Goal: Transaction & Acquisition: Purchase product/service

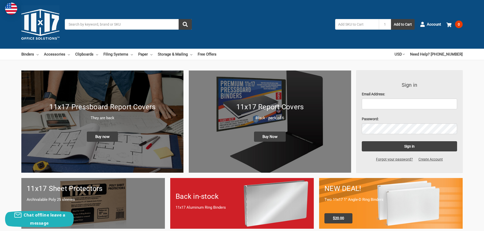
click at [98, 27] on input "Search" at bounding box center [128, 24] width 127 height 11
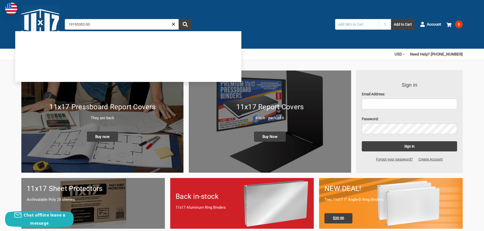
type input "19195302-001"
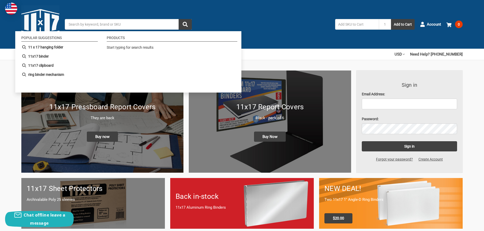
type input "CLAMP, JOINT RETROFIT SAFETY CABLE FOR 10" CLAMPS"
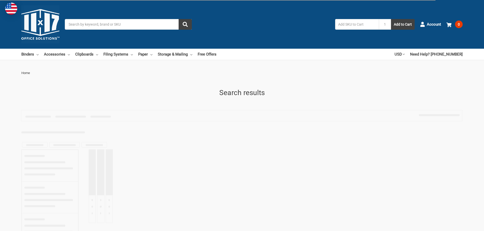
type input "CLAMP, JOINT RETROFIT SAFETY CABLE FOR 10" CLAMPS"
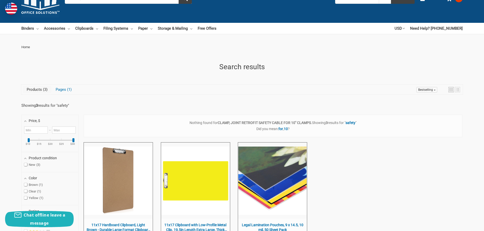
scroll to position [25, 0]
